Goal: Task Accomplishment & Management: Use online tool/utility

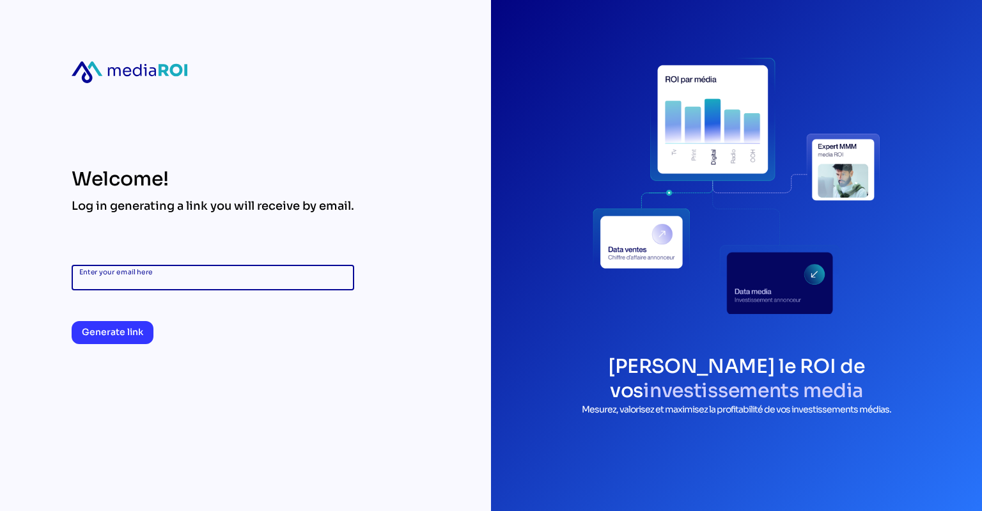
click at [140, 273] on input "Enter your email here" at bounding box center [212, 278] width 267 height 26
type input "**********"
click at [117, 339] on span "Generate link" at bounding box center [112, 331] width 61 height 15
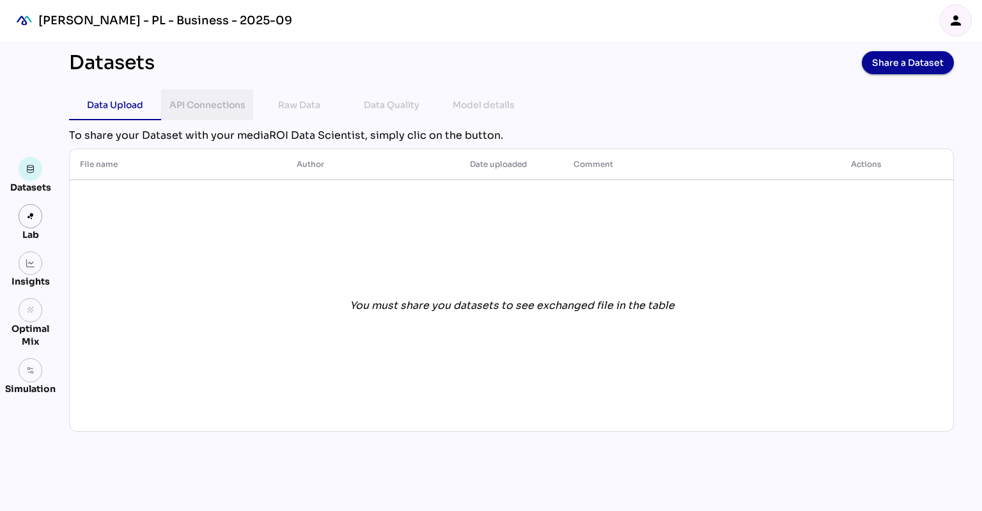
click at [211, 108] on div "API Connections" at bounding box center [207, 104] width 76 height 15
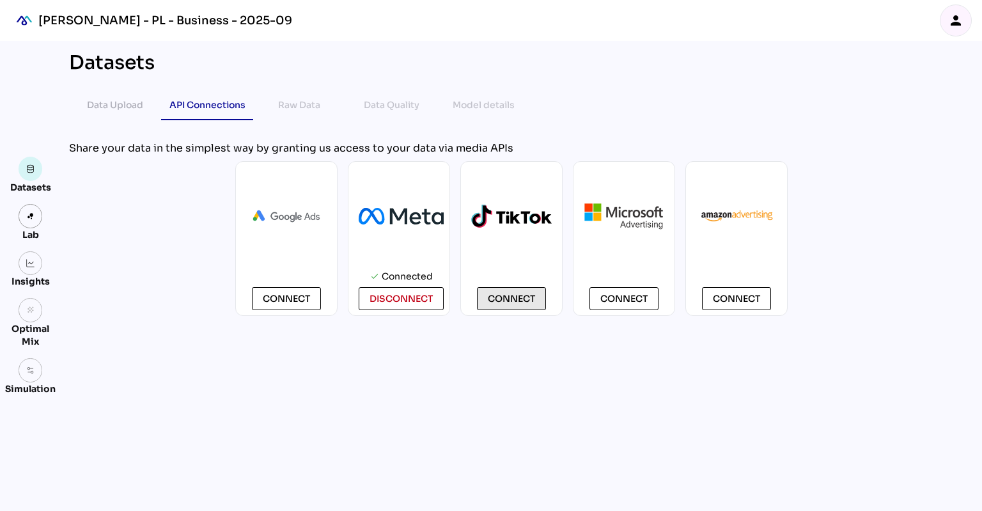
click at [510, 302] on span "Connect" at bounding box center [511, 298] width 47 height 15
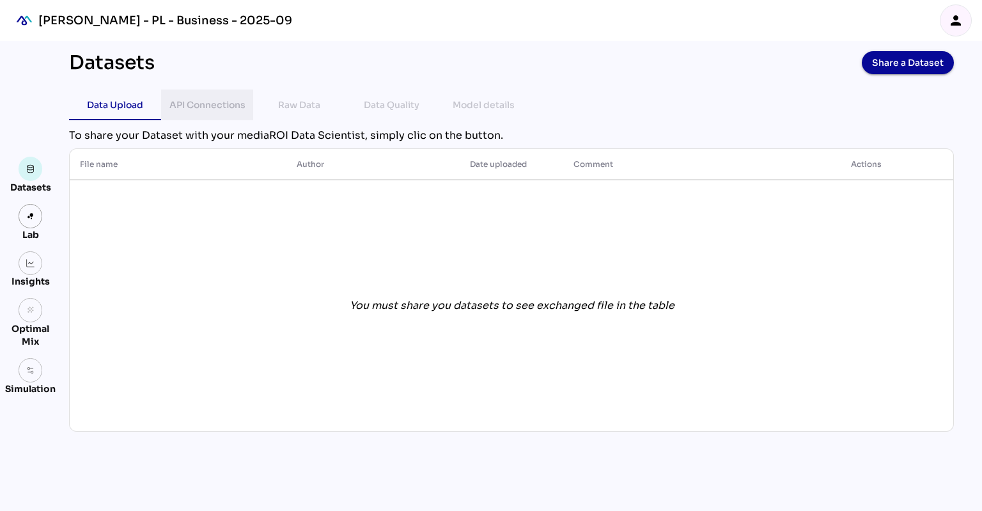
click at [210, 101] on div "API Connections" at bounding box center [207, 104] width 76 height 15
